Goal: Task Accomplishment & Management: Complete application form

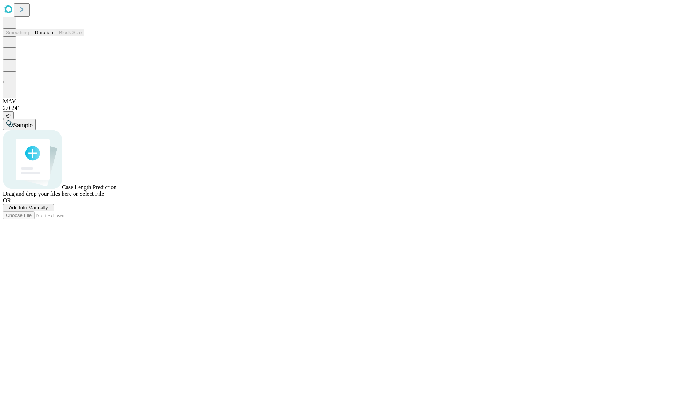
click at [48, 210] on span "Add Info Manually" at bounding box center [28, 207] width 39 height 5
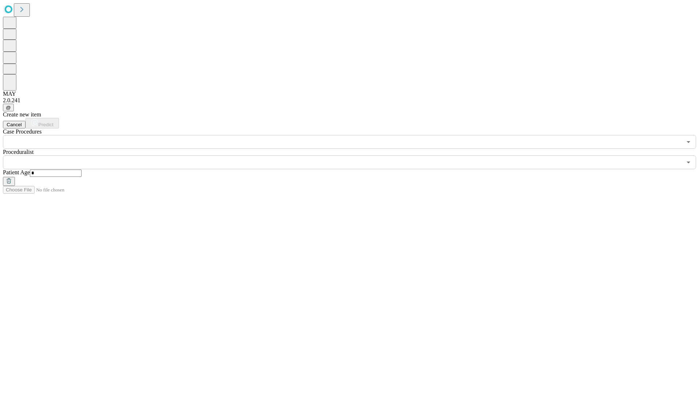
type input "*"
click at [355, 155] on input "text" at bounding box center [342, 162] width 679 height 14
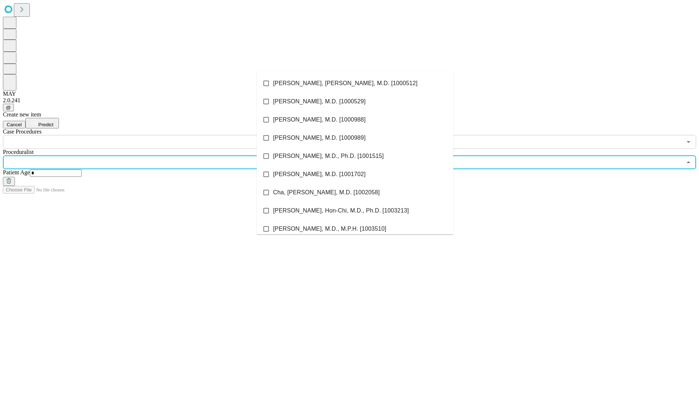
click at [355, 83] on li "[PERSON_NAME], [PERSON_NAME], M.D. [1000512]" at bounding box center [355, 83] width 197 height 18
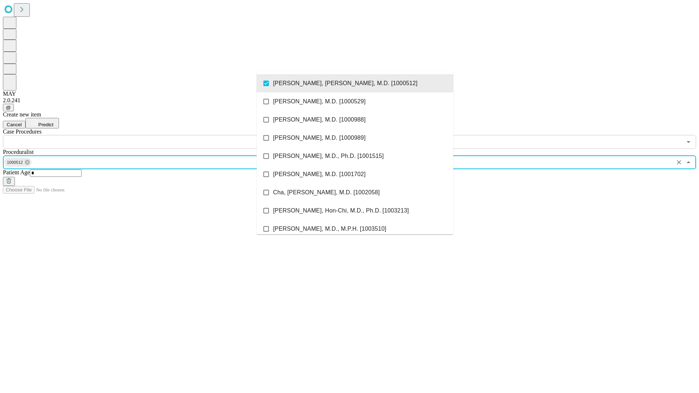
click at [153, 135] on input "text" at bounding box center [342, 142] width 679 height 14
